Goal: Task Accomplishment & Management: Manage account settings

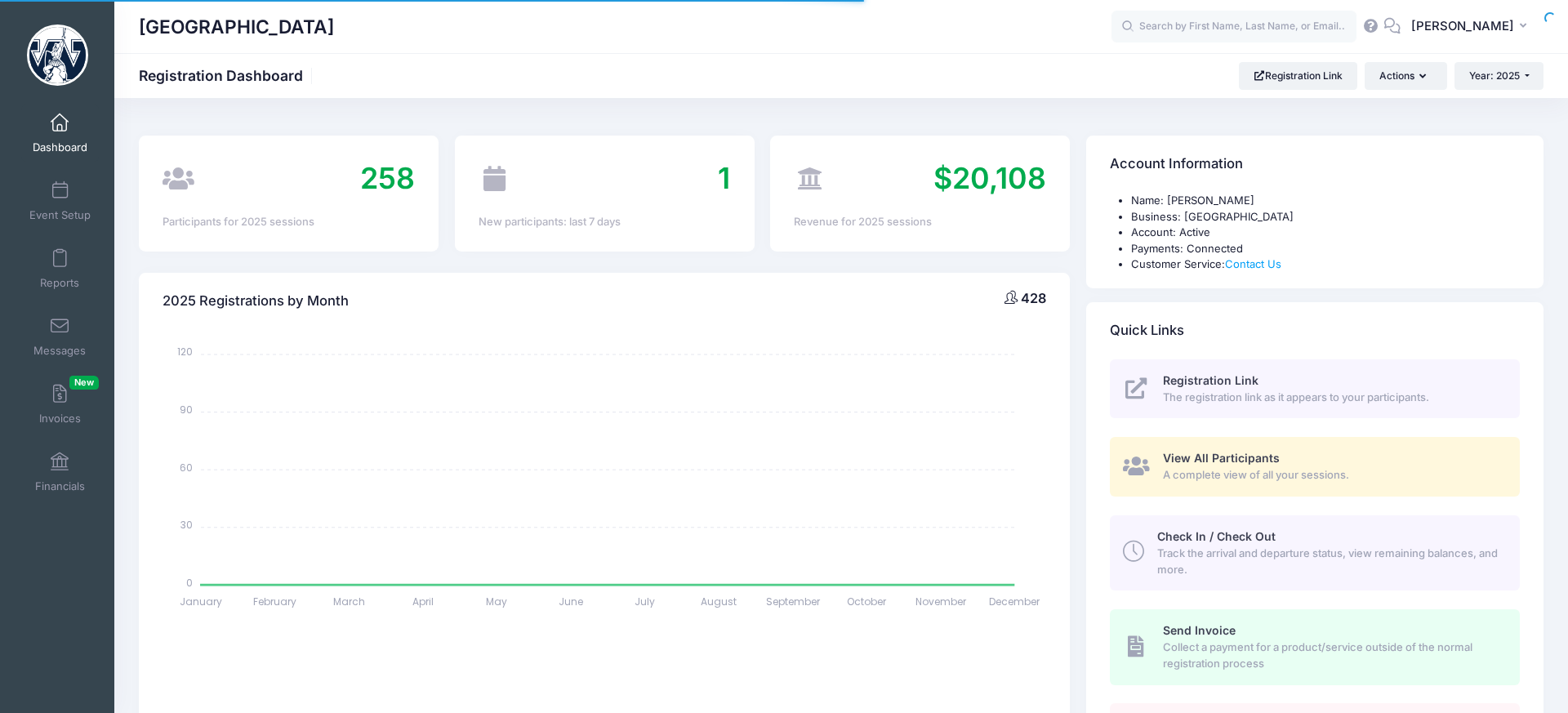
select select
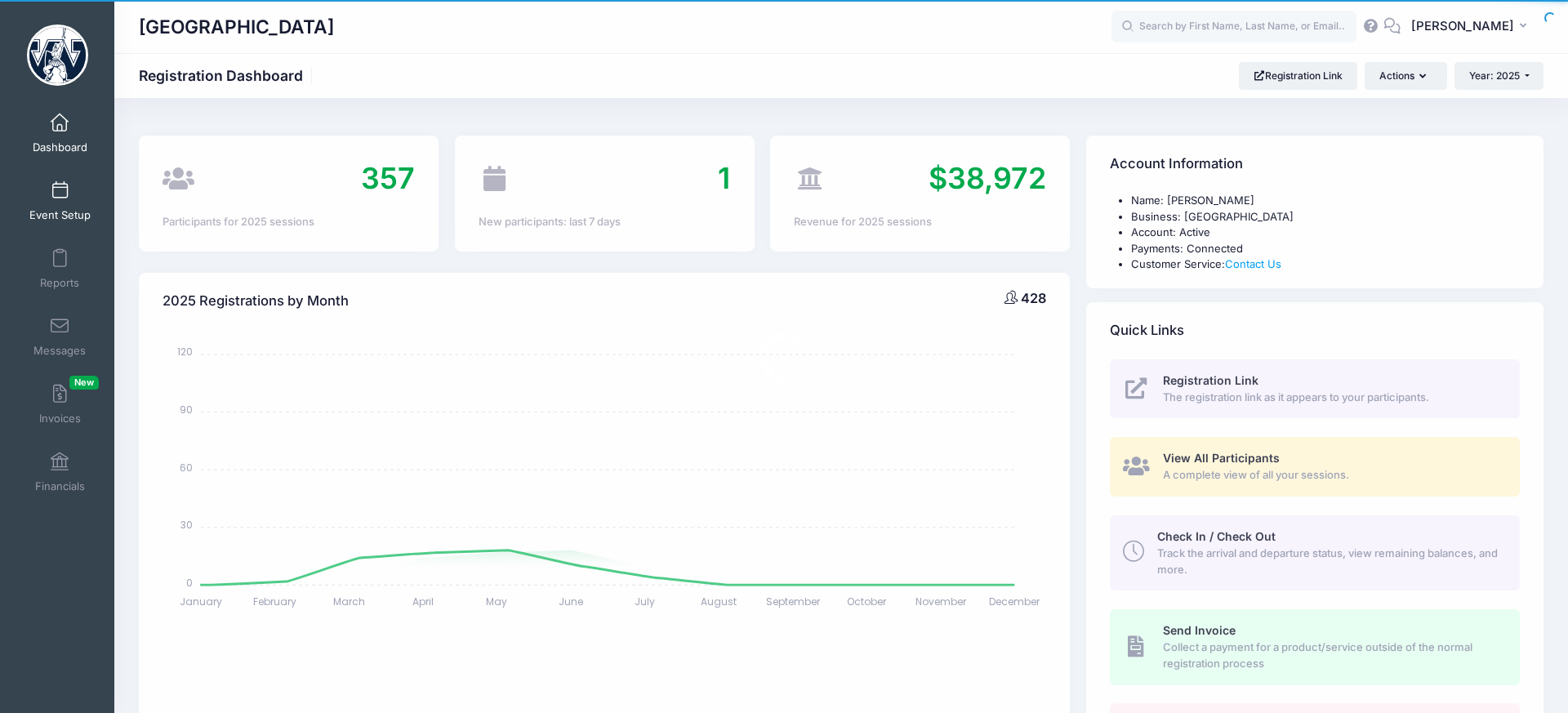
click at [44, 199] on link "Event Setup" at bounding box center [60, 201] width 78 height 57
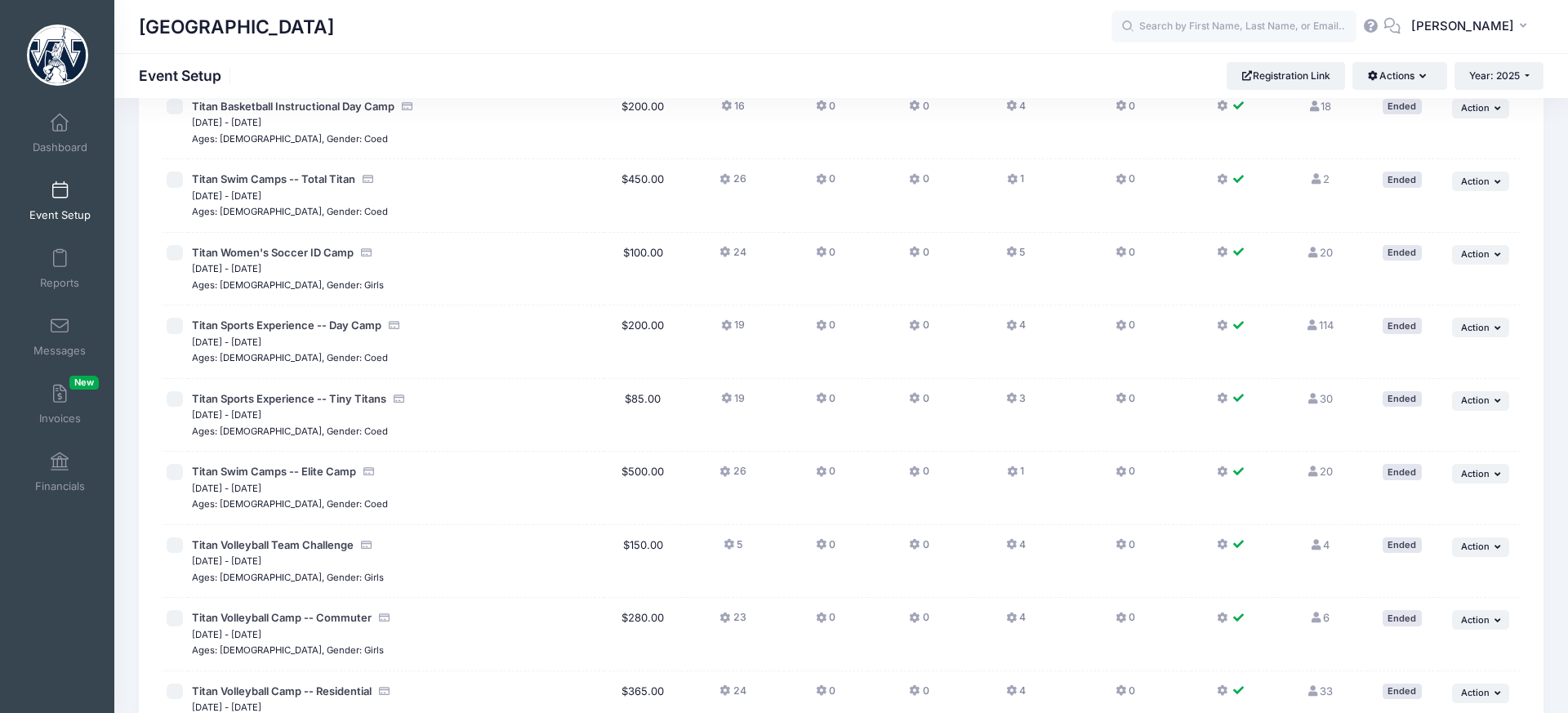
scroll to position [155, 0]
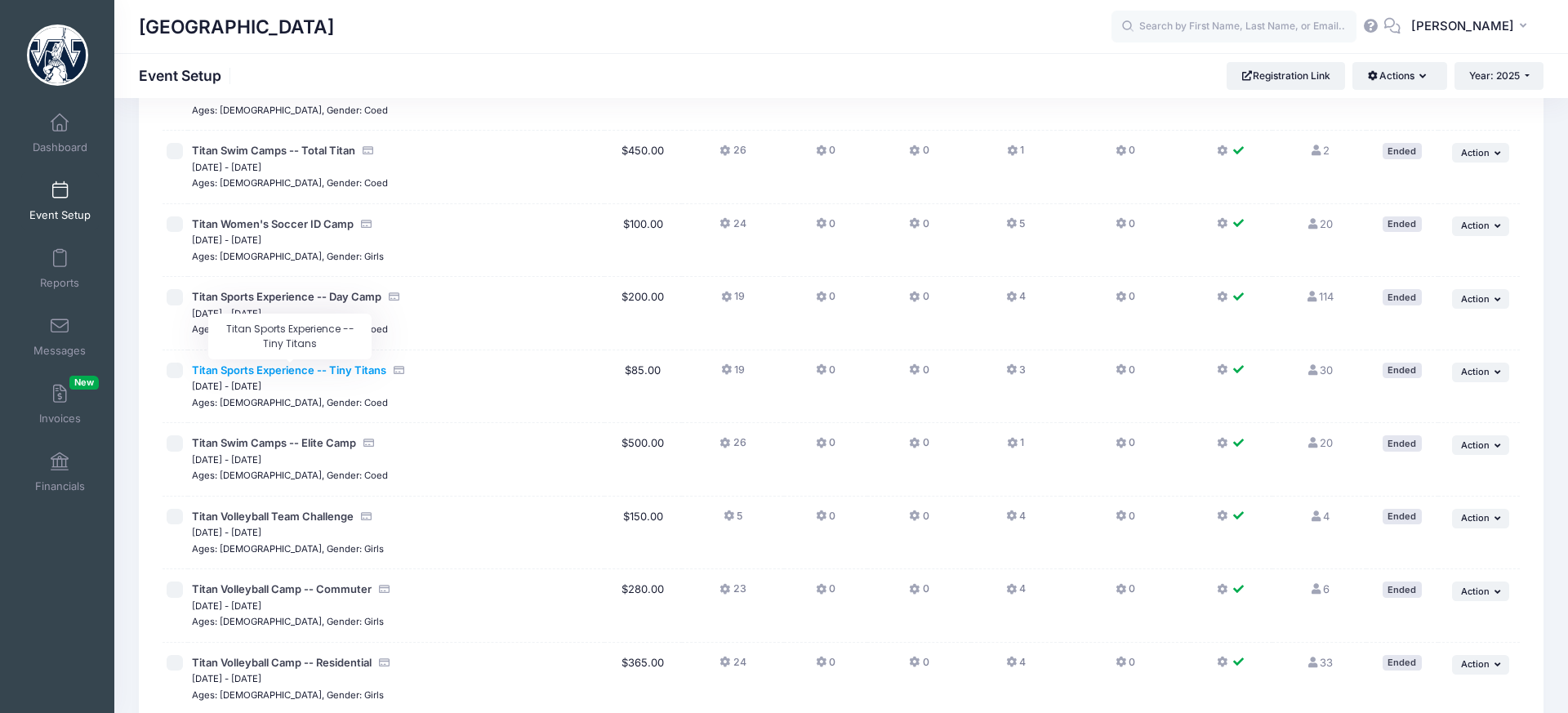
click at [307, 372] on span "Titan Sports Experience -- Tiny Titans" at bounding box center [289, 369] width 194 height 13
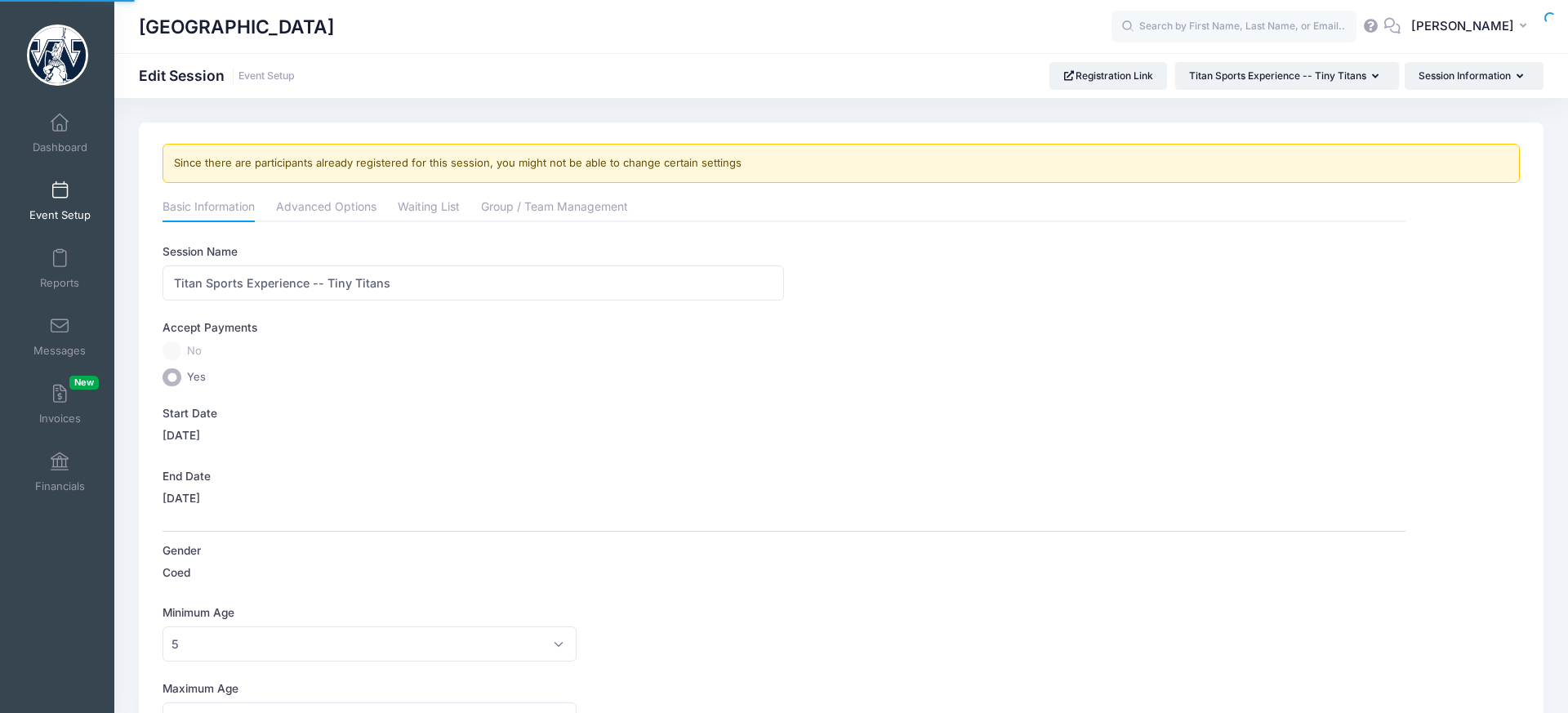
type input "17:00"
click at [329, 207] on link "Advanced Options" at bounding box center [326, 208] width 100 height 29
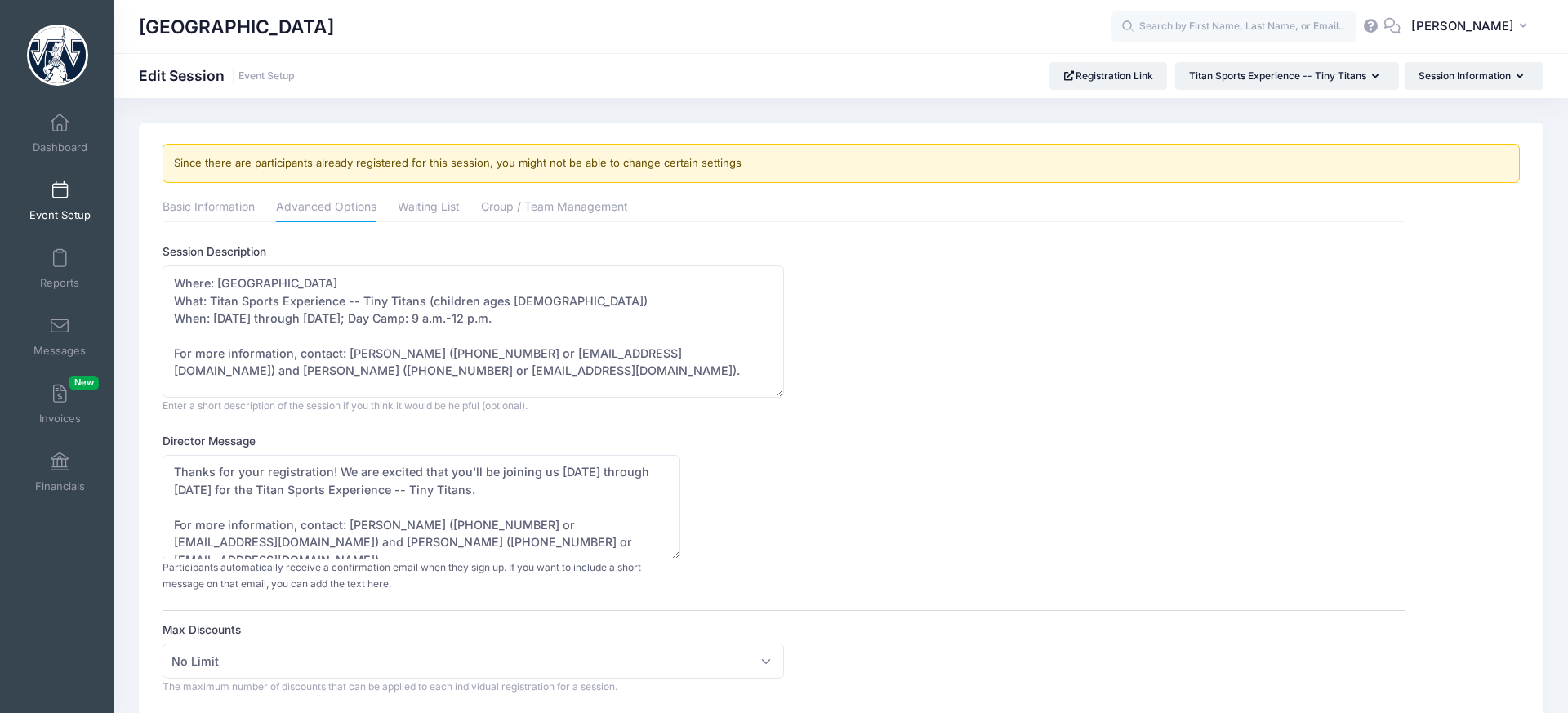
drag, startPoint x: 777, startPoint y: 367, endPoint x: 792, endPoint y: 393, distance: 30.0
click at [792, 388] on div "Session Description Where: Westminster College's Memorial Field House What: Tit…" at bounding box center [784, 328] width 1242 height 170
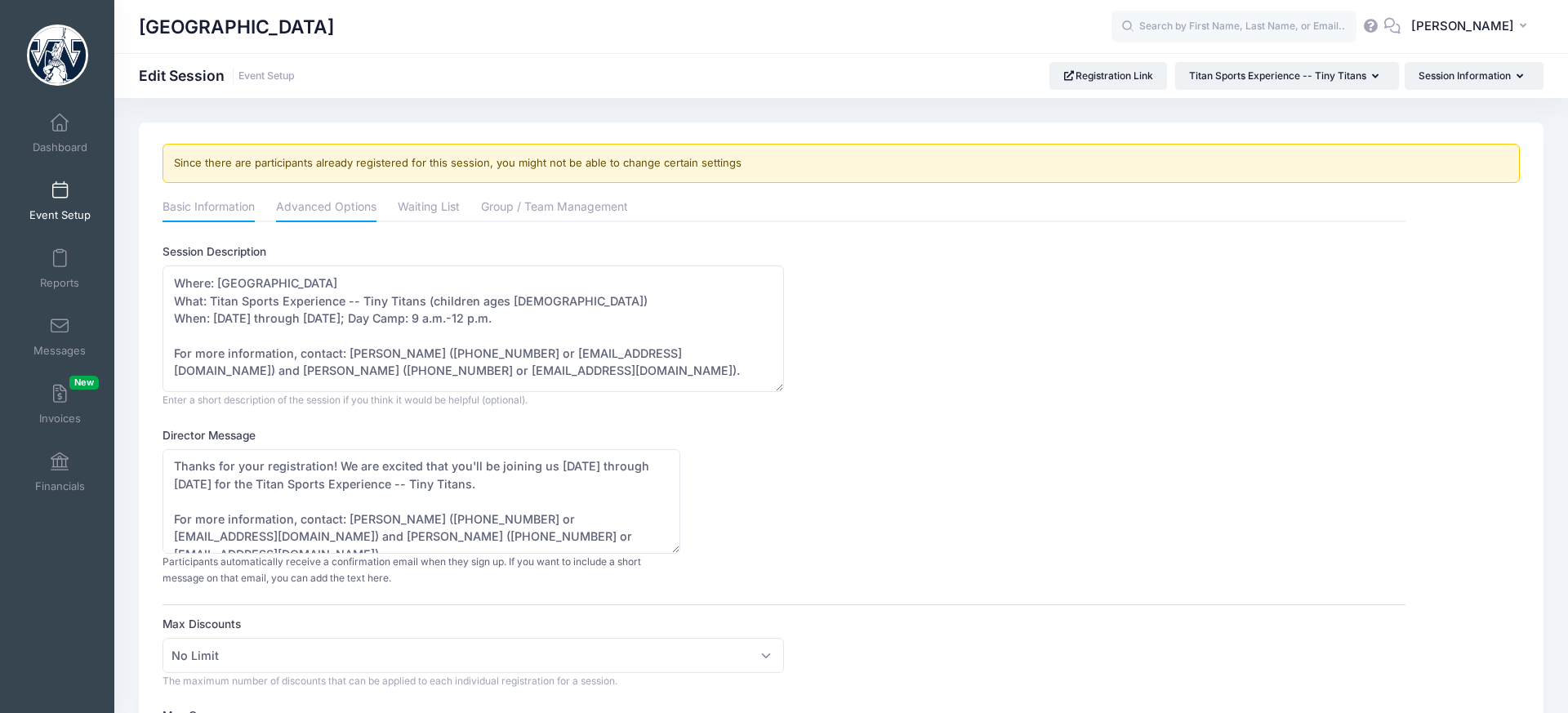
click at [230, 193] on link "Basic Information" at bounding box center [209, 208] width 92 height 29
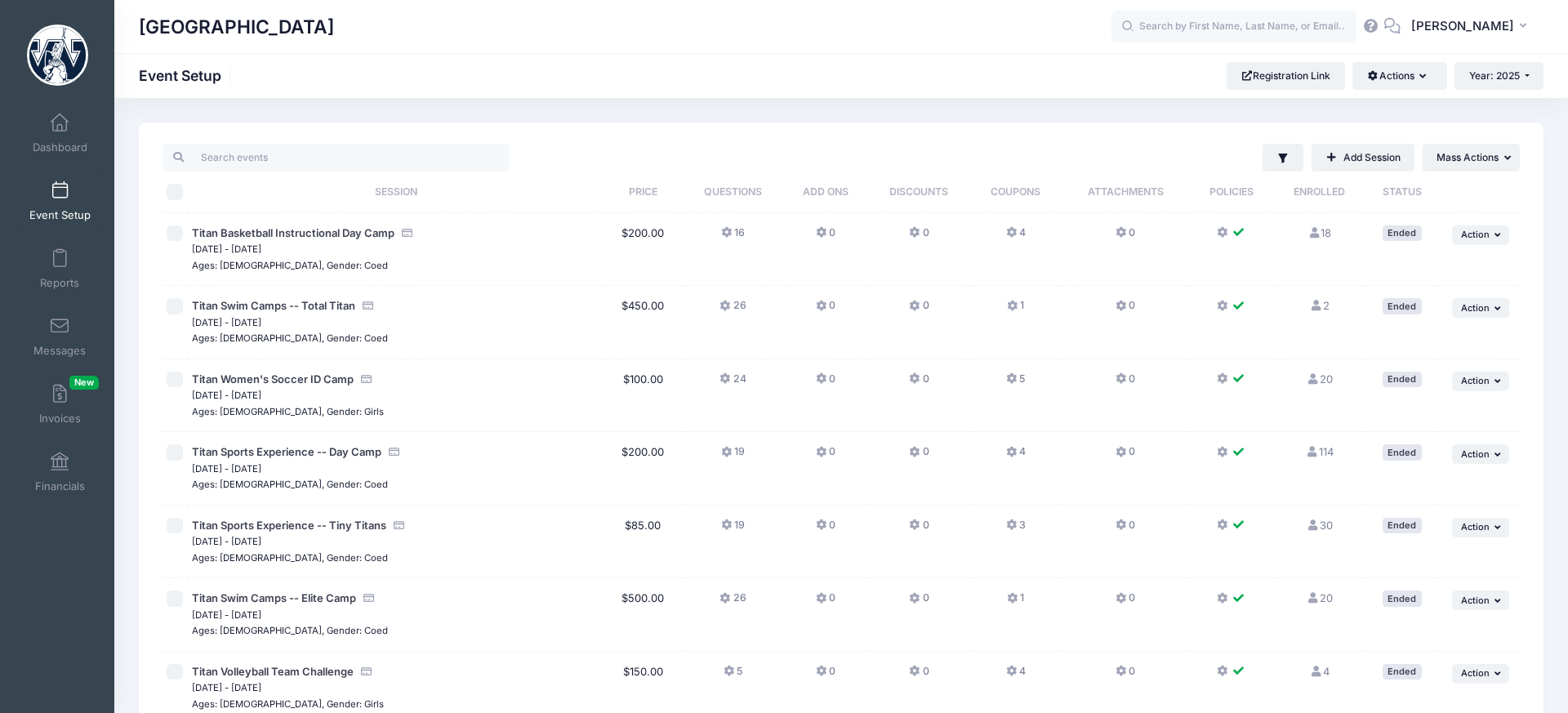
scroll to position [21, 0]
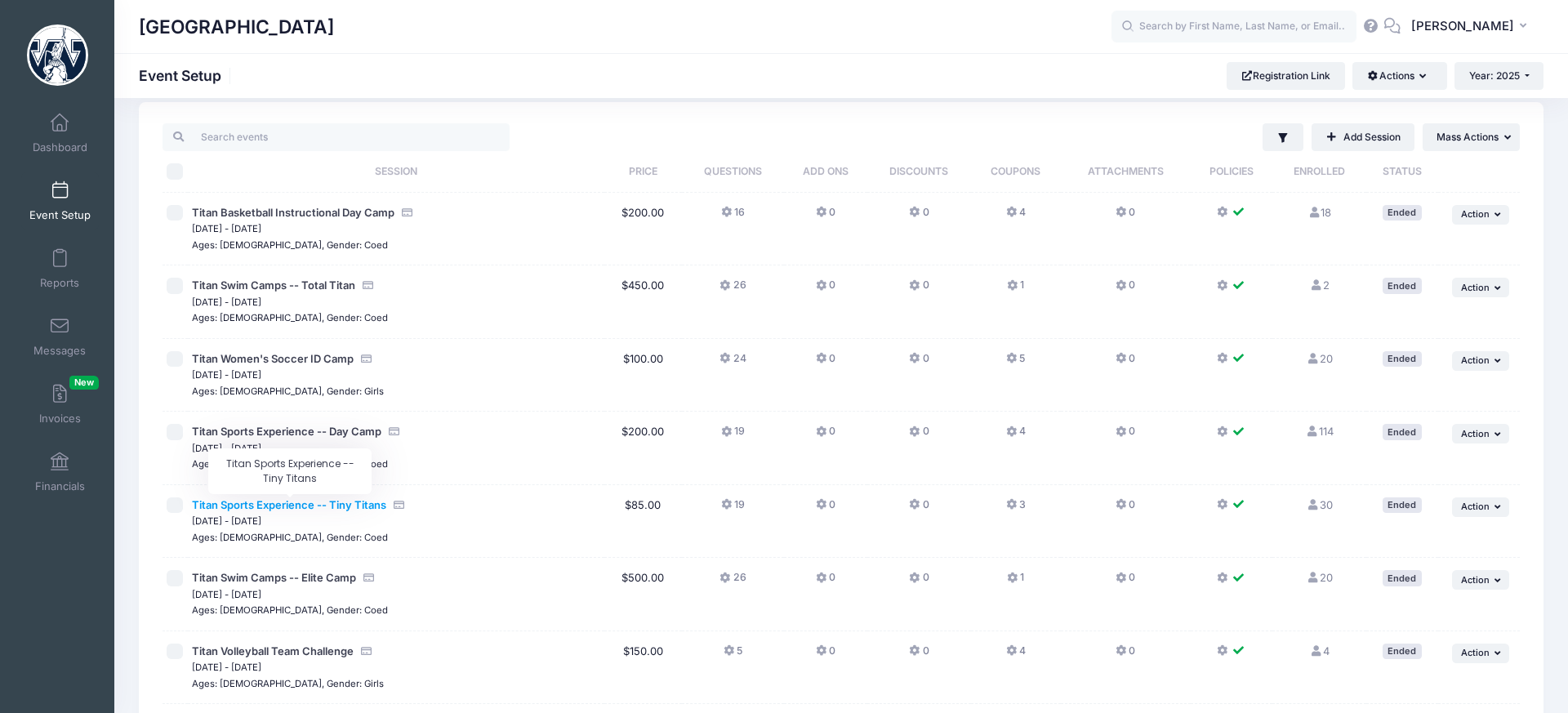
click at [282, 499] on span "Titan Sports Experience -- Tiny Titans" at bounding box center [289, 504] width 194 height 13
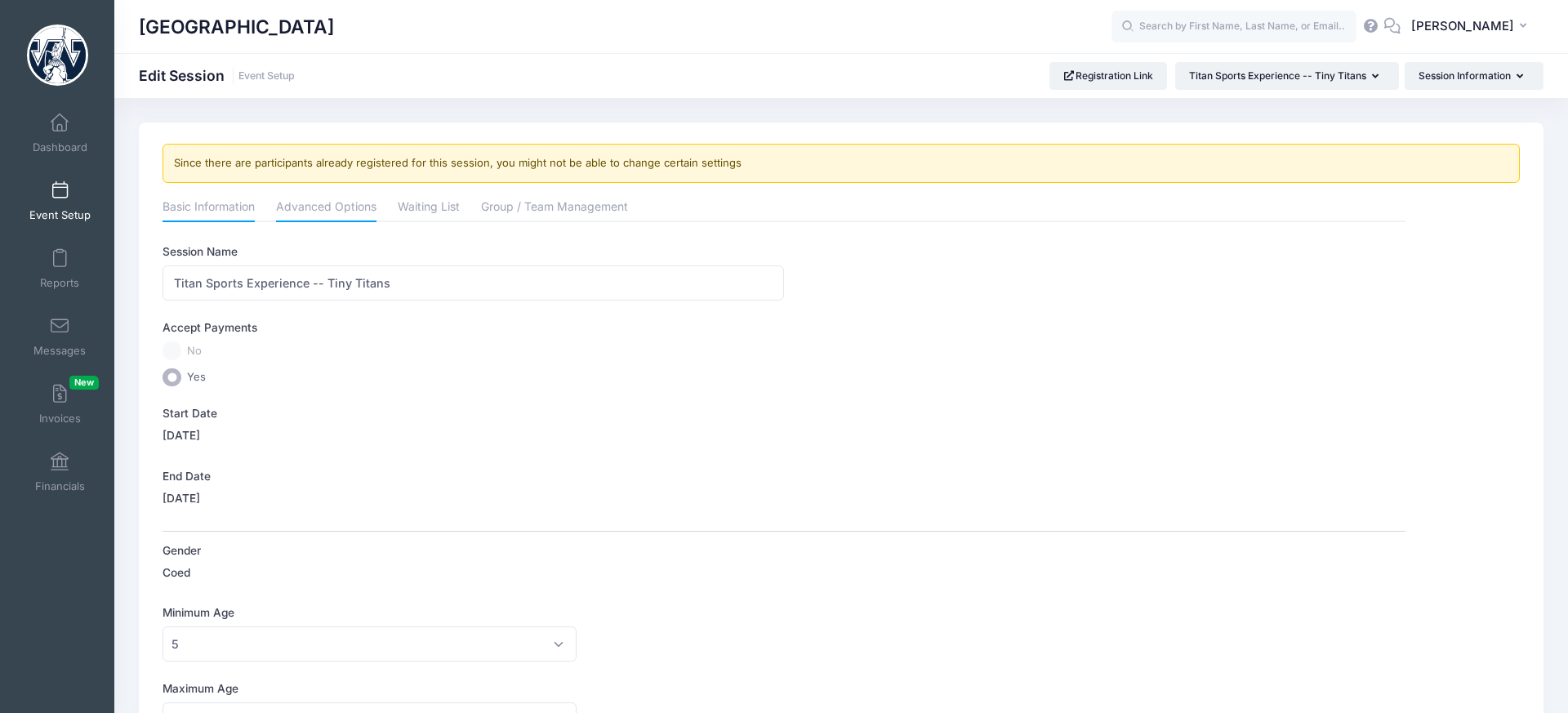
click at [346, 208] on link "Advanced Options" at bounding box center [326, 208] width 100 height 29
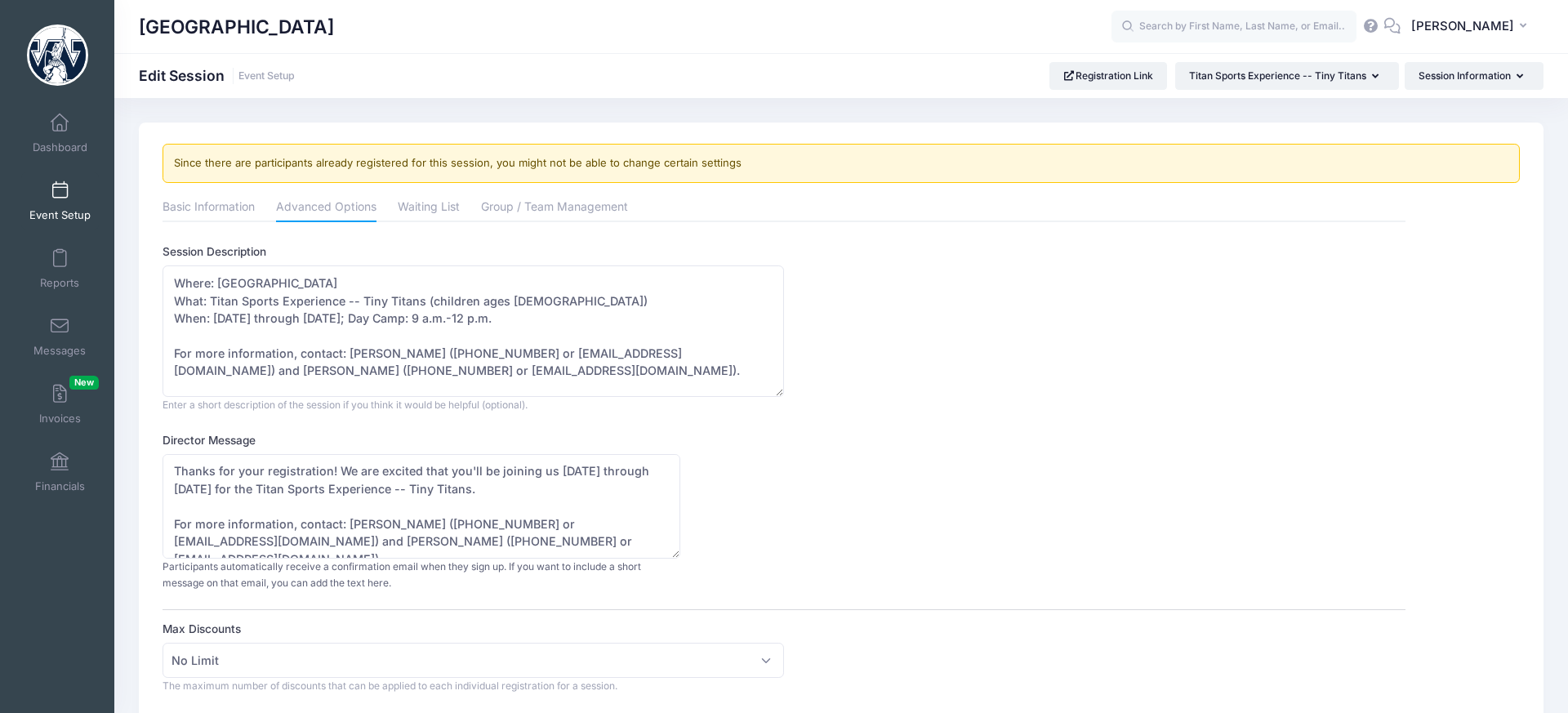
drag, startPoint x: 779, startPoint y: 365, endPoint x: 667, endPoint y: 624, distance: 282.2
click at [799, 392] on div "Session Description Where: Westminster College's Memorial Field House What: Tit…" at bounding box center [784, 328] width 1242 height 169
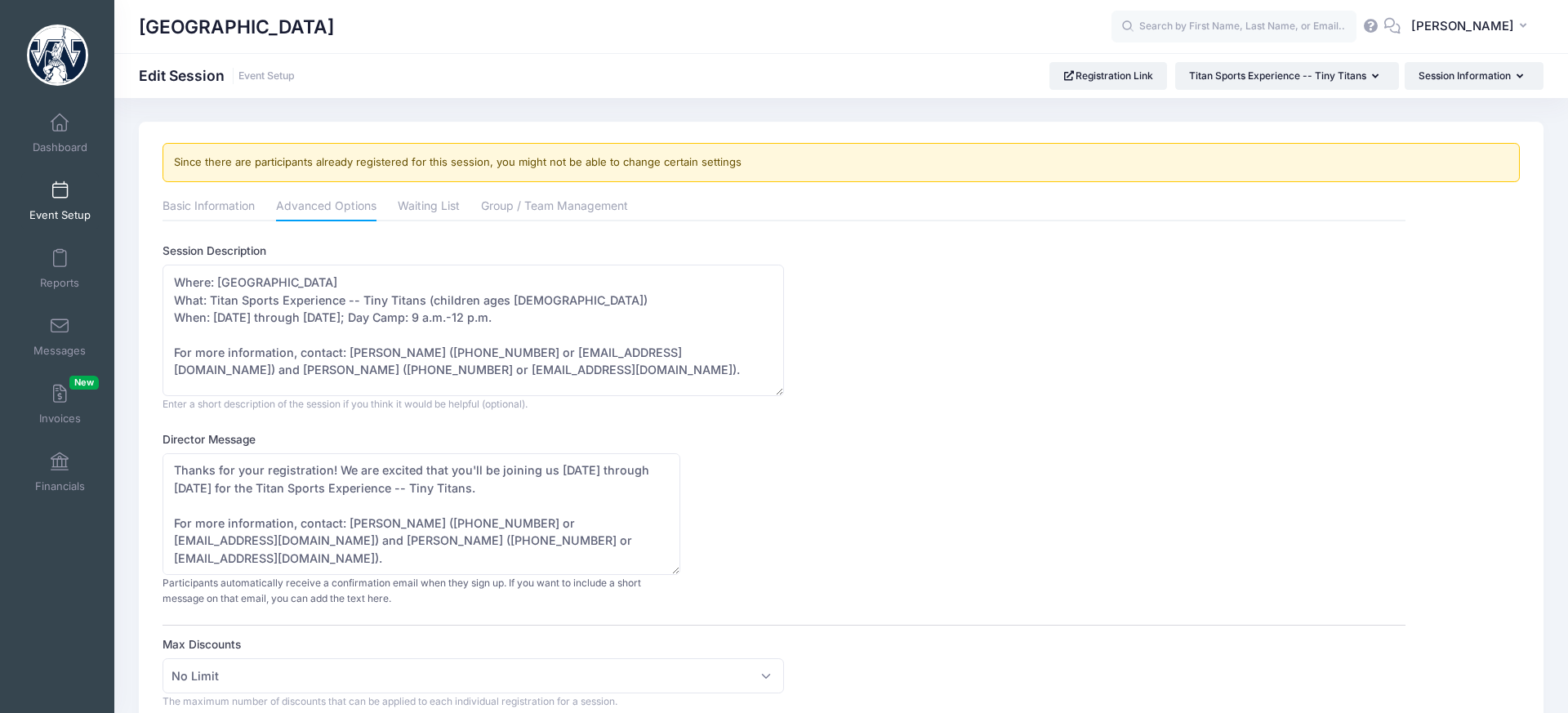
drag, startPoint x: 675, startPoint y: 553, endPoint x: 663, endPoint y: 608, distance: 56.3
click at [686, 570] on div "Director Message Thanks for your registration! We are excited that you'll be jo…" at bounding box center [784, 518] width 1242 height 176
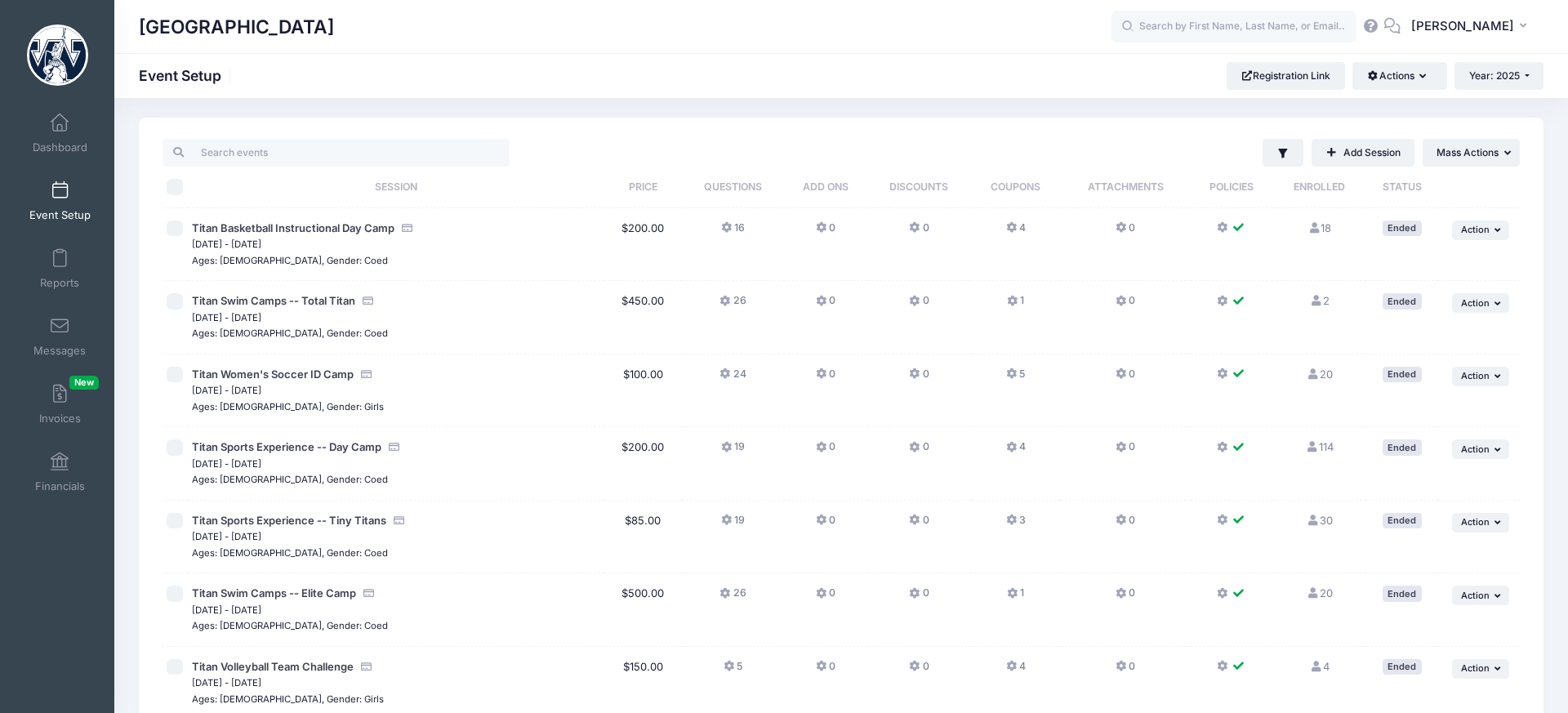
scroll to position [24, 0]
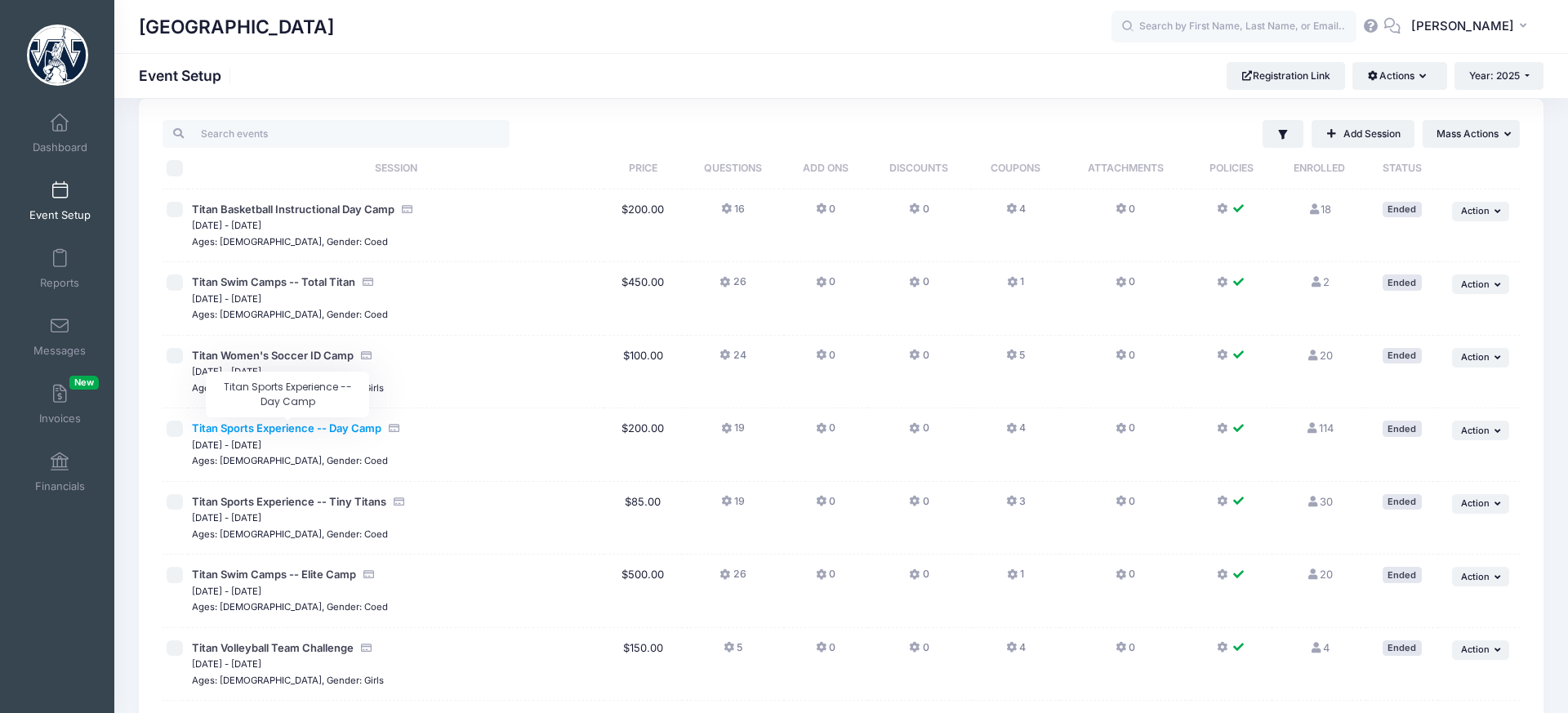
click at [322, 424] on span "Titan Sports Experience -- Day Camp" at bounding box center [287, 427] width 189 height 13
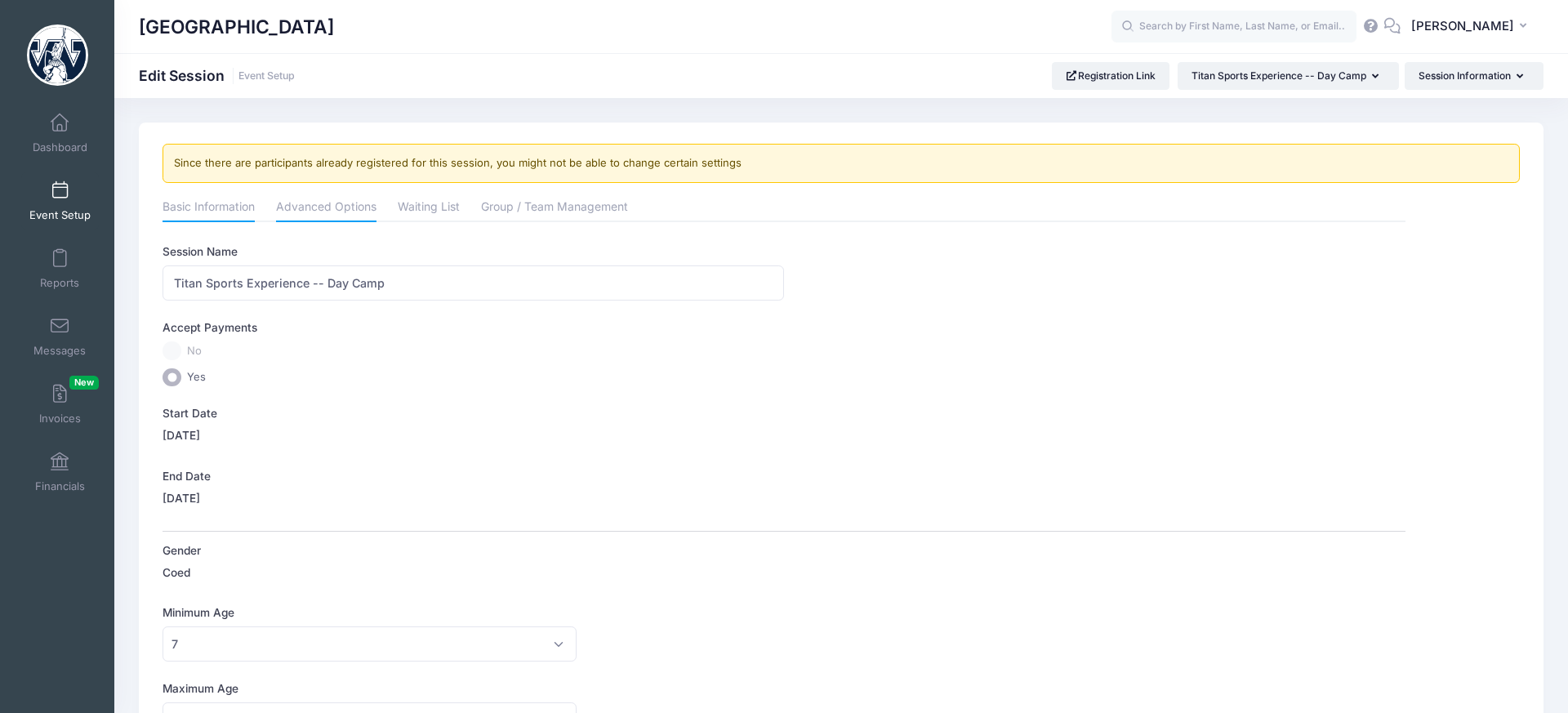
click at [331, 201] on link "Advanced Options" at bounding box center [326, 208] width 100 height 29
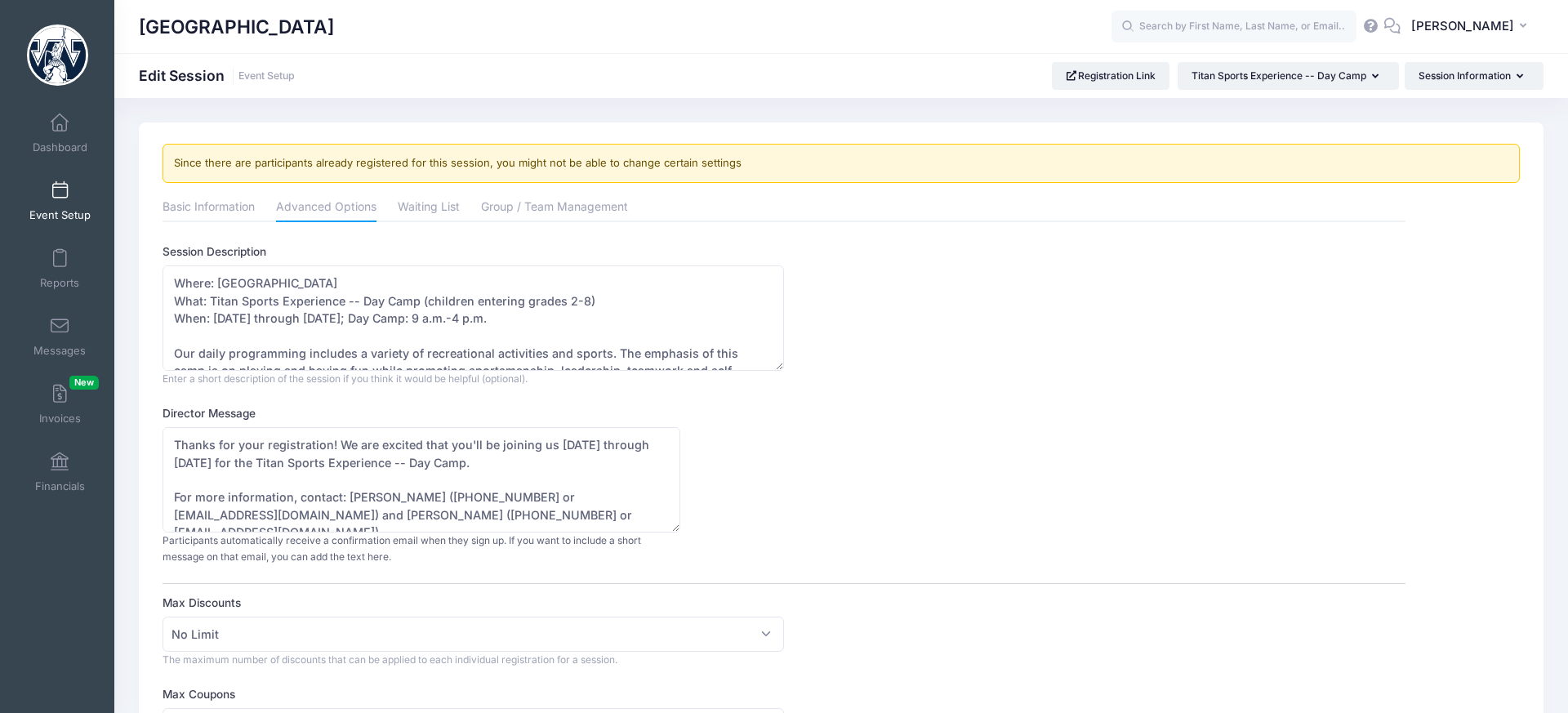
scroll to position [11, 0]
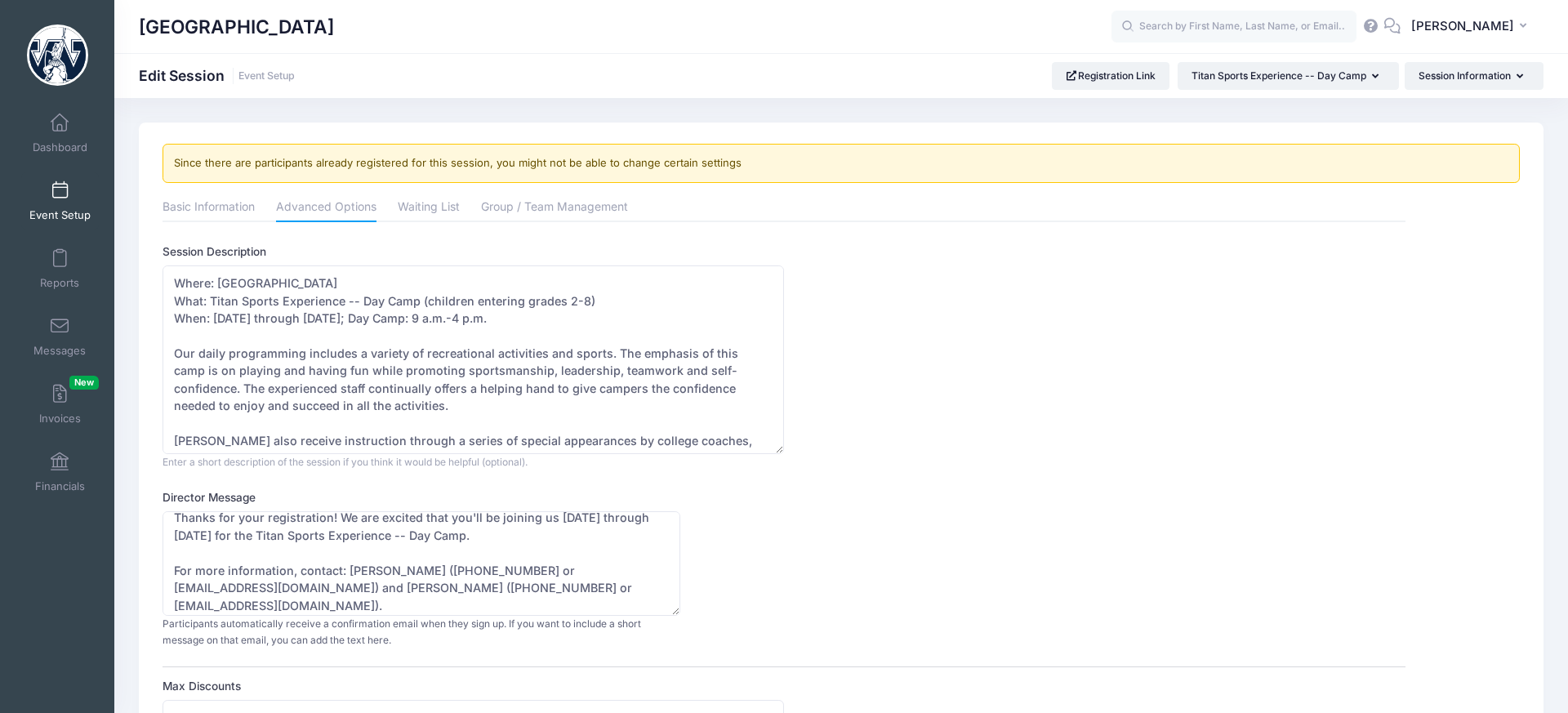
drag, startPoint x: 779, startPoint y: 364, endPoint x: 805, endPoint y: 450, distance: 89.8
click at [805, 450] on div "Session Description Enter a short description of the session if you think it wo…" at bounding box center [784, 356] width 1242 height 227
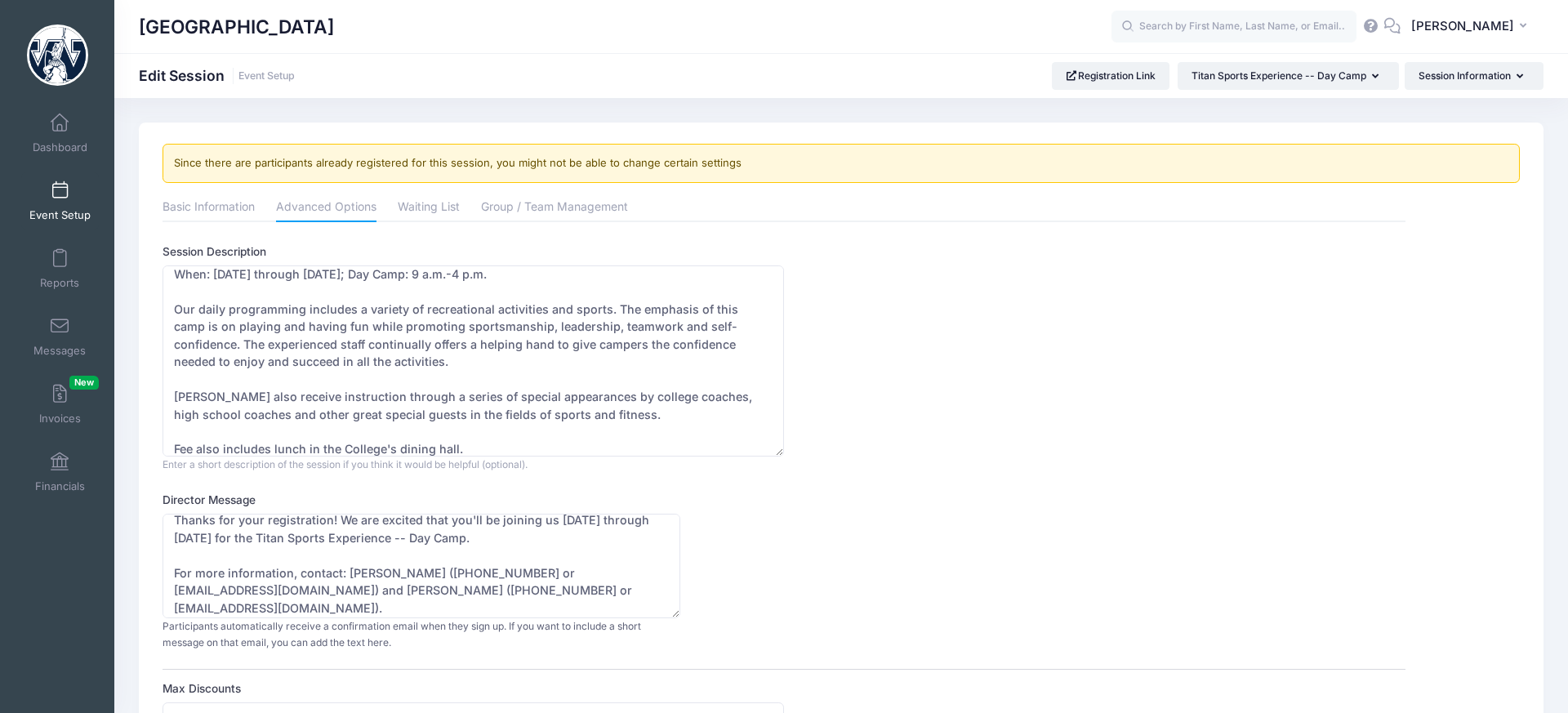
scroll to position [46, 0]
drag, startPoint x: 309, startPoint y: 304, endPoint x: 802, endPoint y: 333, distance: 493.9
click at [805, 329] on div "Session Description Enter a short description of the session if you think it wo…" at bounding box center [784, 357] width 1242 height 229
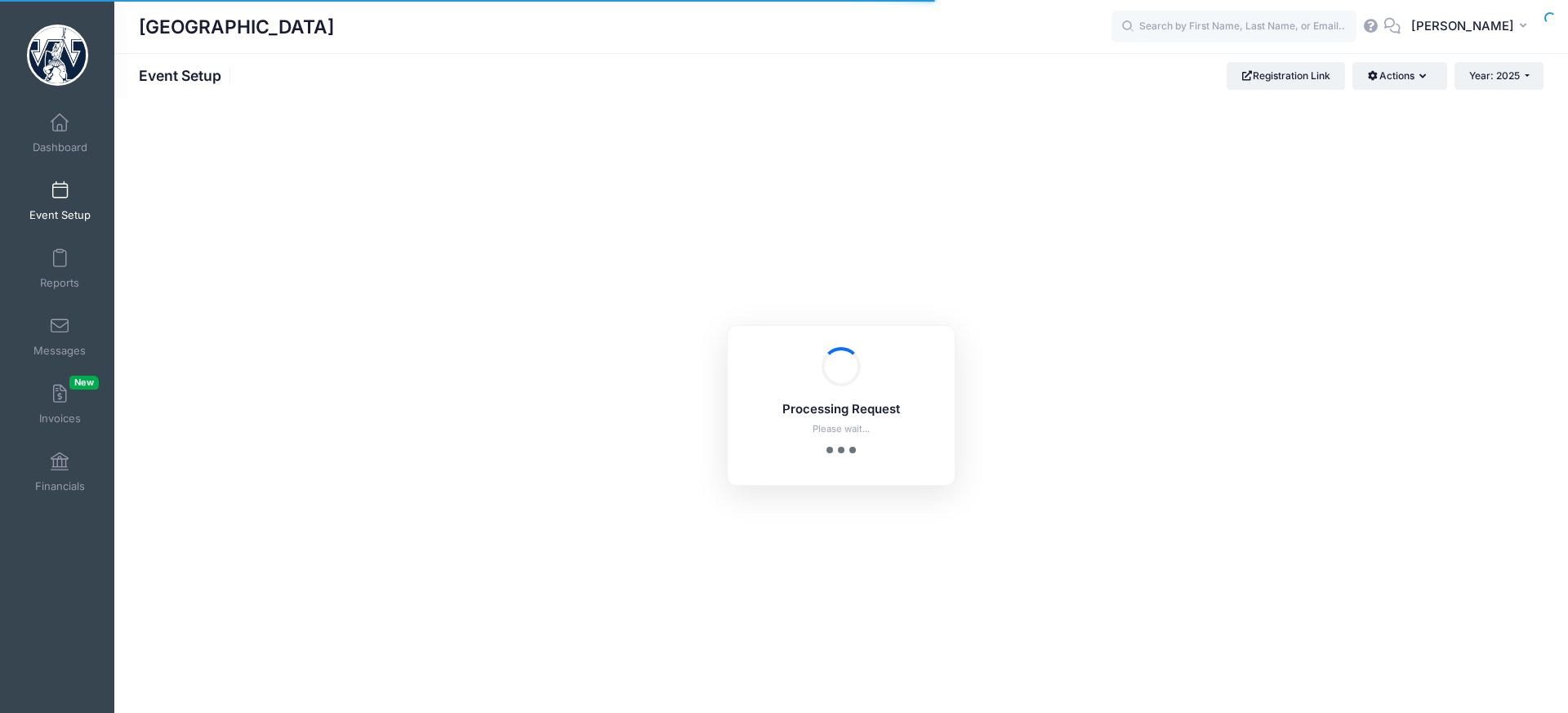
scroll to position [24, 0]
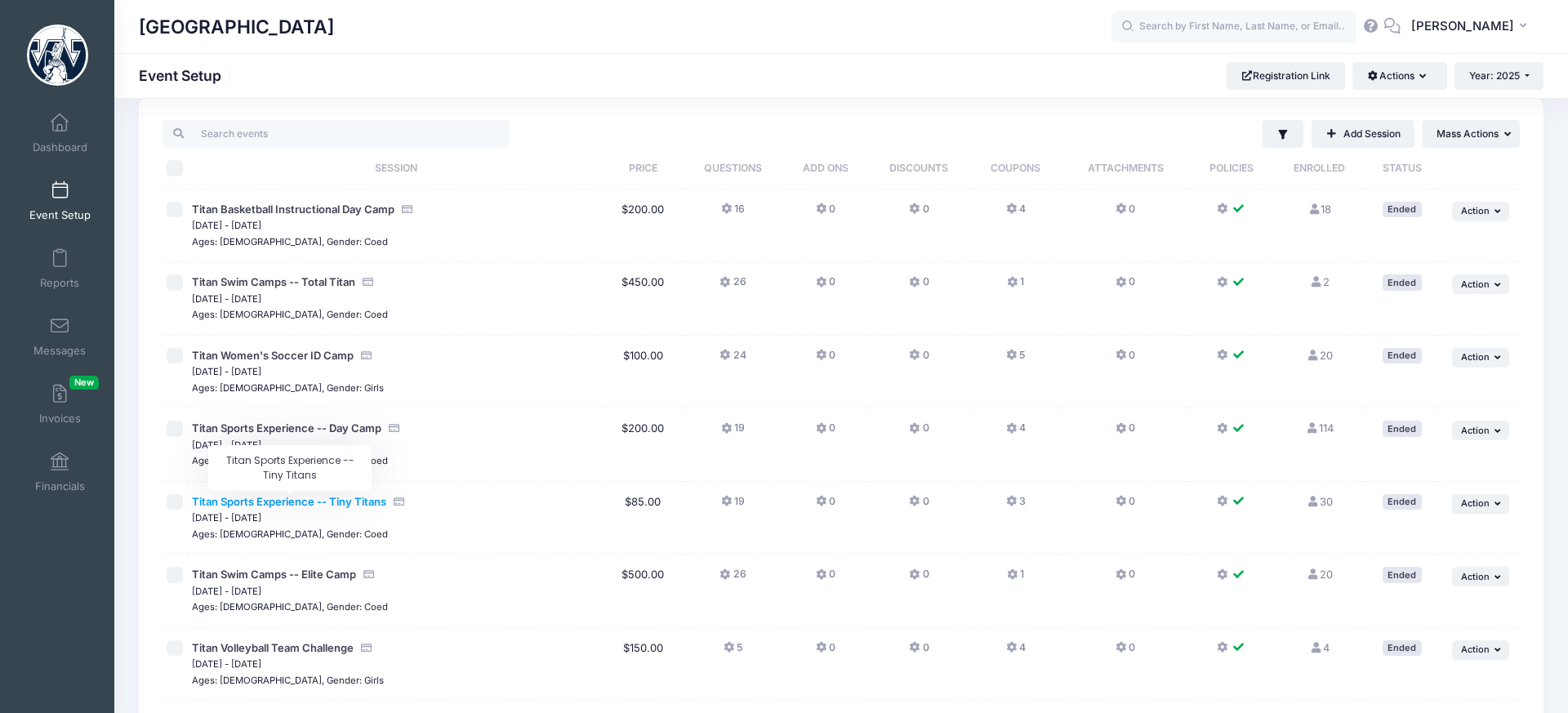
click at [355, 504] on span "Titan Sports Experience -- Tiny Titans" at bounding box center [289, 500] width 194 height 13
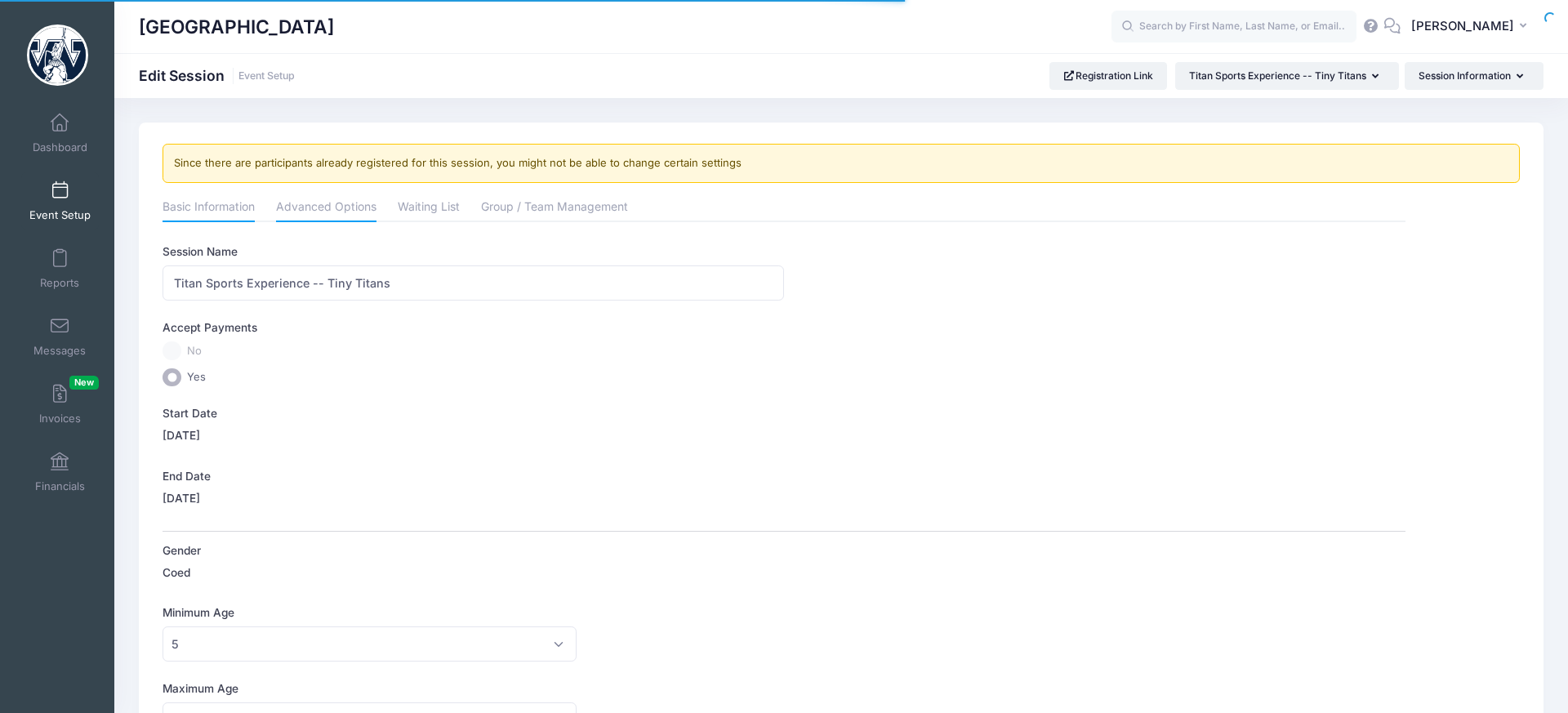
click at [334, 200] on link "Advanced Options" at bounding box center [326, 208] width 100 height 29
